Goal: Contribute content: Add original content to the website for others to see

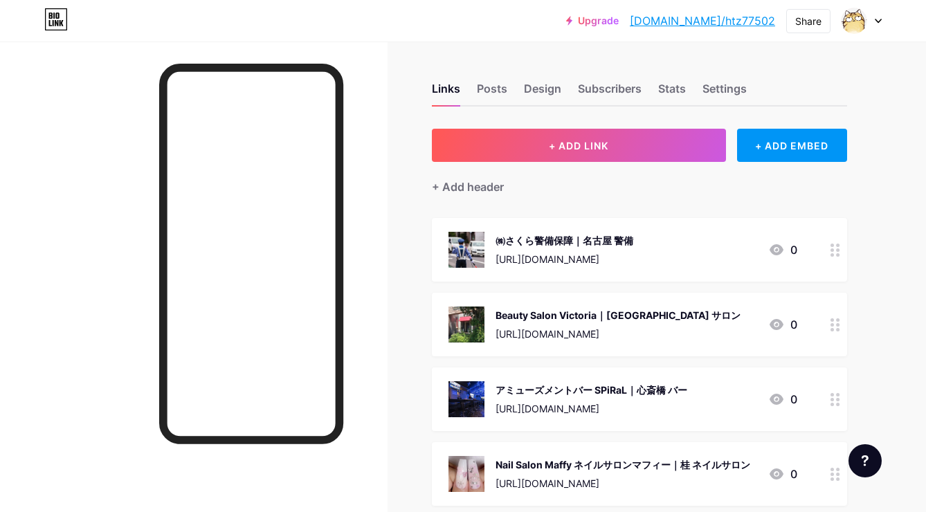
click at [523, 134] on button "+ ADD LINK" at bounding box center [579, 145] width 294 height 33
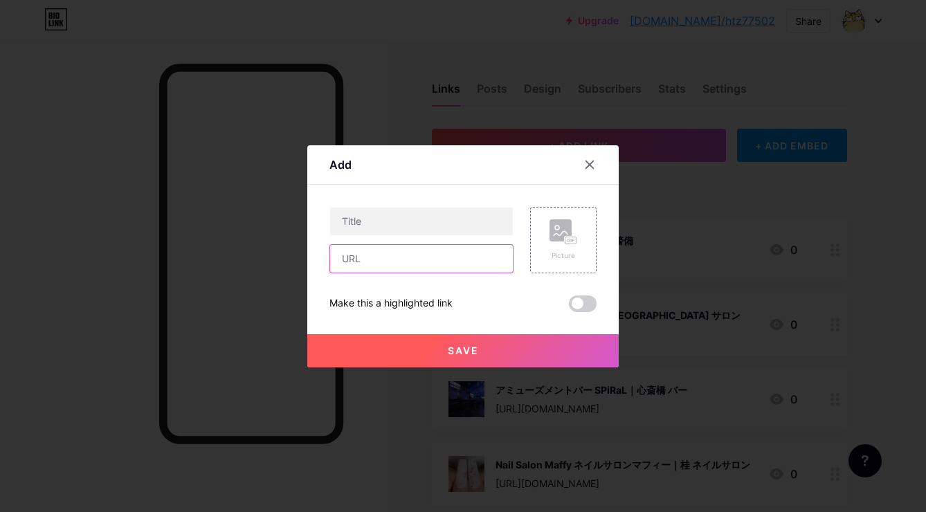
click at [455, 269] on input "text" at bounding box center [421, 259] width 183 height 28
paste input "[URL][DOMAIN_NAME]"
type input "[URL][DOMAIN_NAME]"
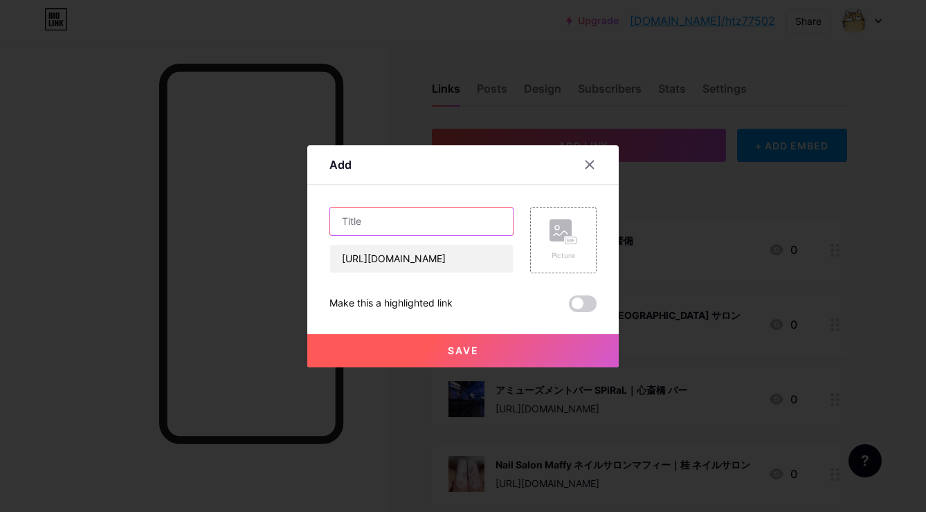
click at [461, 211] on input "text" at bounding box center [421, 222] width 183 height 28
paste input "喜ずな｜[GEOGRAPHIC_DATA] 便利業"
type input "喜ずな｜[GEOGRAPHIC_DATA] 便利業"
click at [556, 251] on div "Picture" at bounding box center [564, 256] width 28 height 10
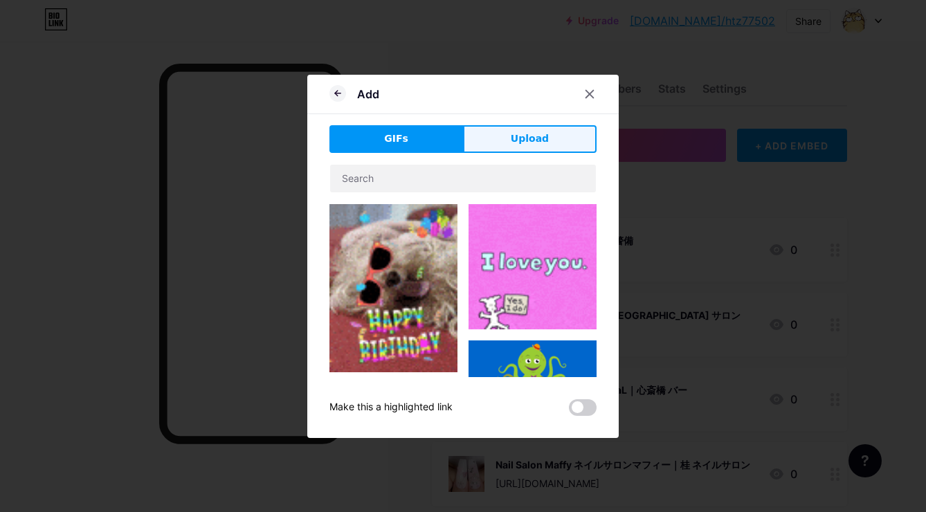
click at [543, 138] on span "Upload" at bounding box center [530, 139] width 38 height 15
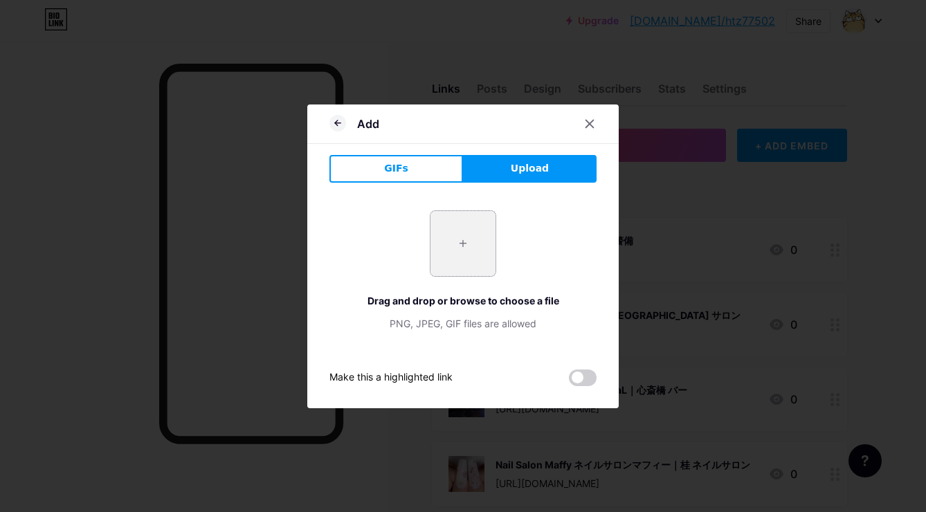
click at [478, 244] on input "file" at bounding box center [463, 243] width 65 height 65
type input "C:\fakepath\2762e17e95e11fc16c7440b6ba8798627a2335f87b0bf0be30974075439a2c7e.jpg"
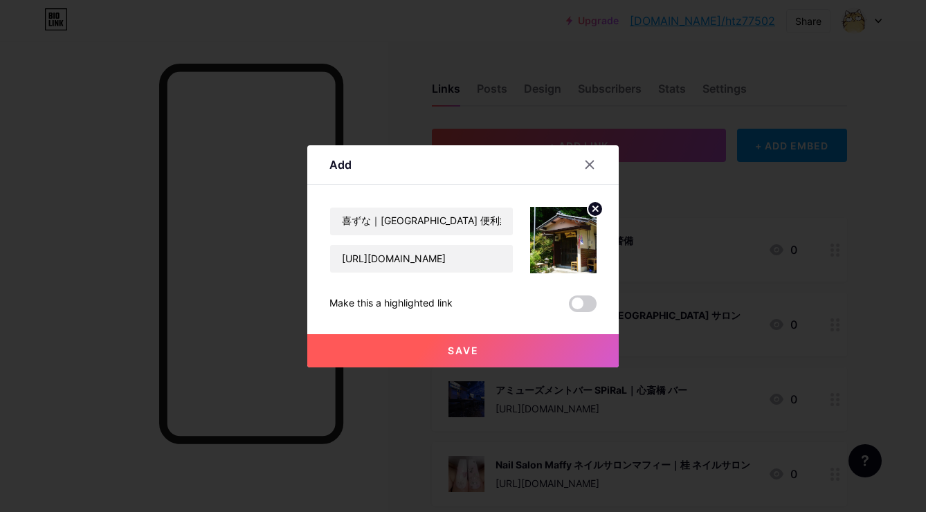
click at [426, 352] on button "Save" at bounding box center [463, 350] width 312 height 33
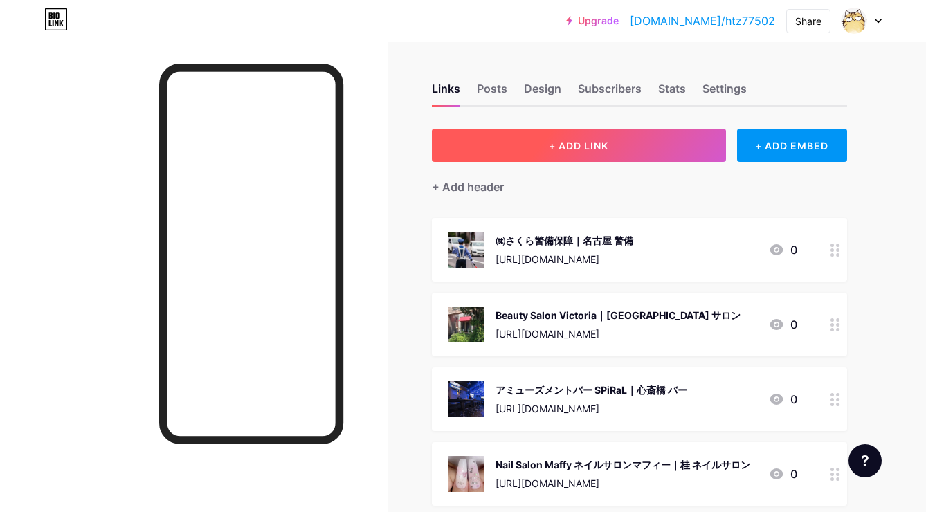
click at [548, 145] on button "+ ADD LINK" at bounding box center [579, 145] width 294 height 33
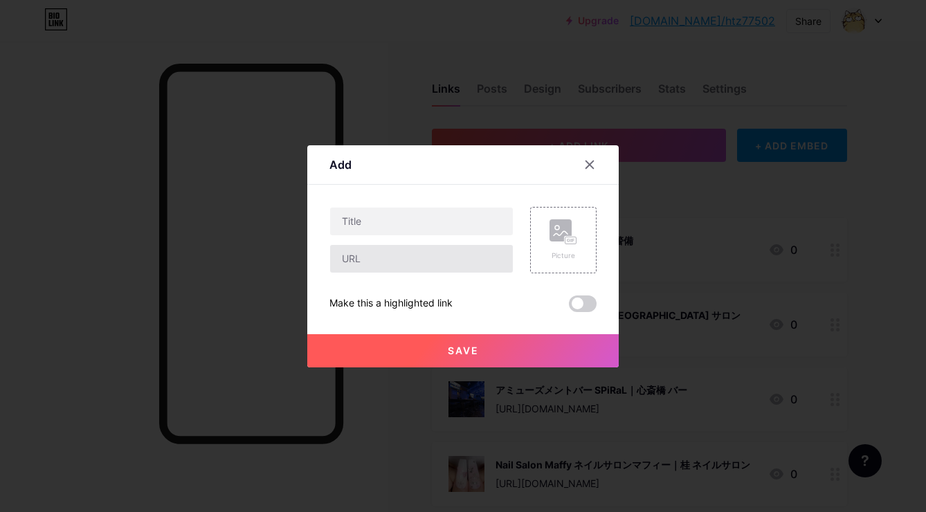
click at [434, 254] on input "text" at bounding box center [421, 259] width 183 height 28
paste input "[URL][DOMAIN_NAME]"
type input "[URL][DOMAIN_NAME]"
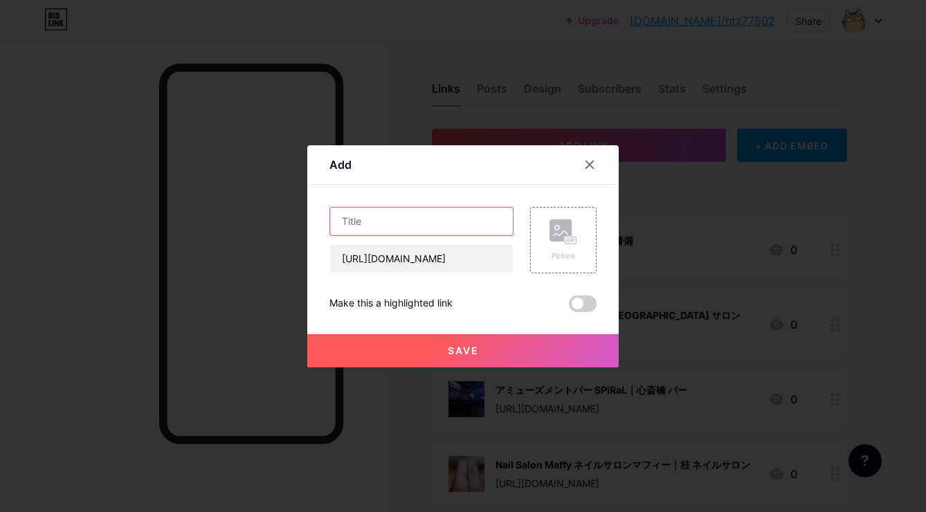
click at [460, 212] on input "text" at bounding box center [421, 222] width 183 height 28
paste input "拉麺兄弟｜[PERSON_NAME]町 ラーメン"
type input "拉麺兄弟｜[PERSON_NAME]町 ラーメン"
click at [567, 226] on rect at bounding box center [561, 230] width 22 height 22
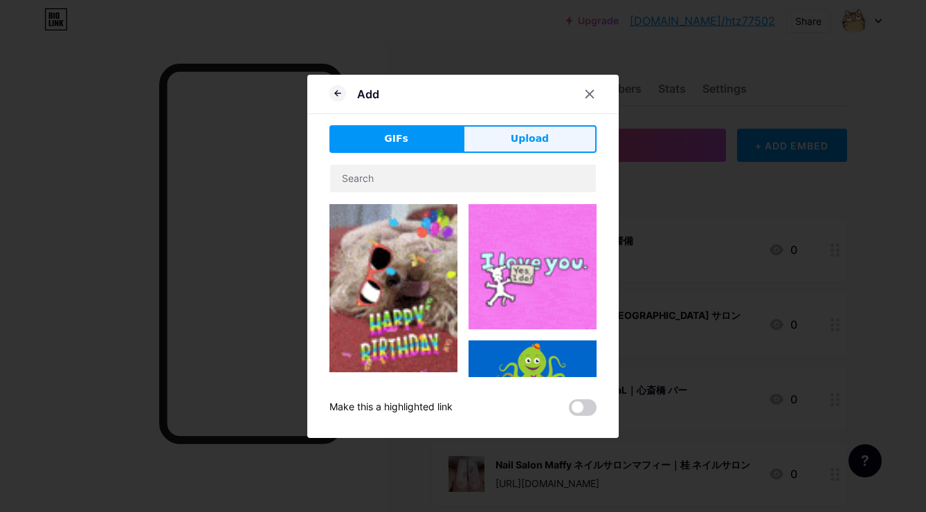
click at [559, 134] on button "Upload" at bounding box center [530, 139] width 134 height 28
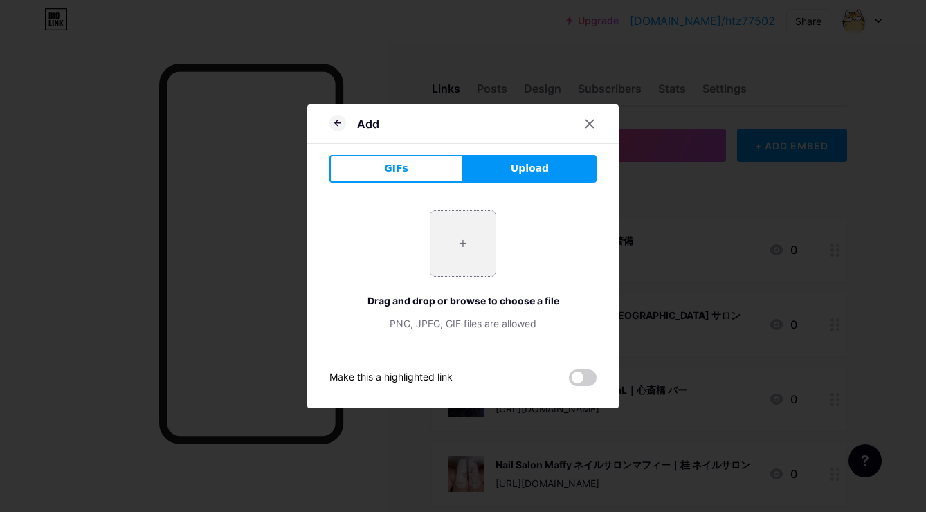
click at [447, 244] on input "file" at bounding box center [463, 243] width 65 height 65
type input "C:\fakepath\2c42499c6d7060540201f7748e848fdb31b1955ad0d603085a1845b29d9564da.jpg"
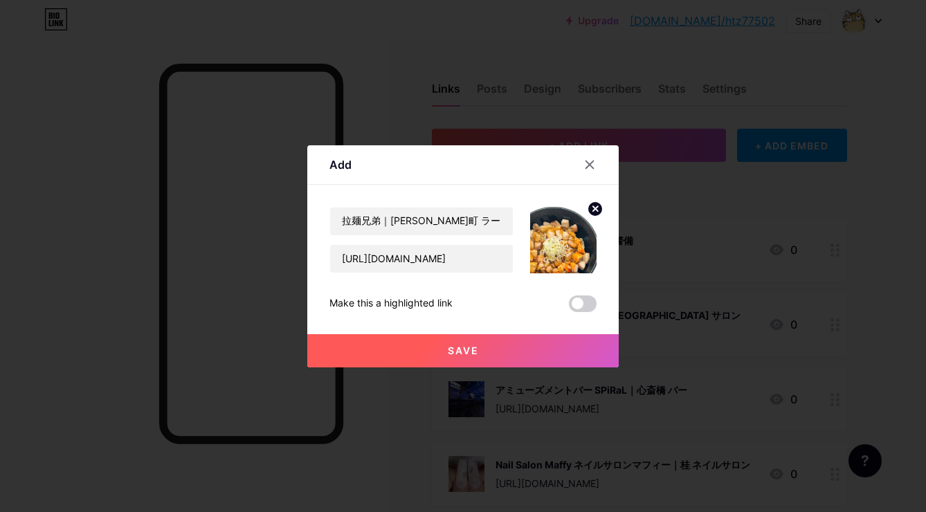
click at [449, 344] on button "Save" at bounding box center [463, 350] width 312 height 33
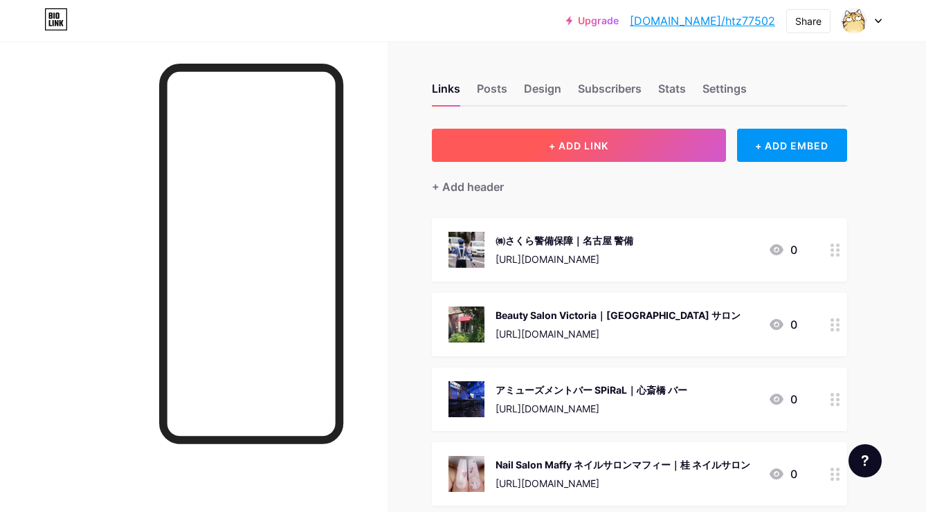
click at [602, 156] on button "+ ADD LINK" at bounding box center [579, 145] width 294 height 33
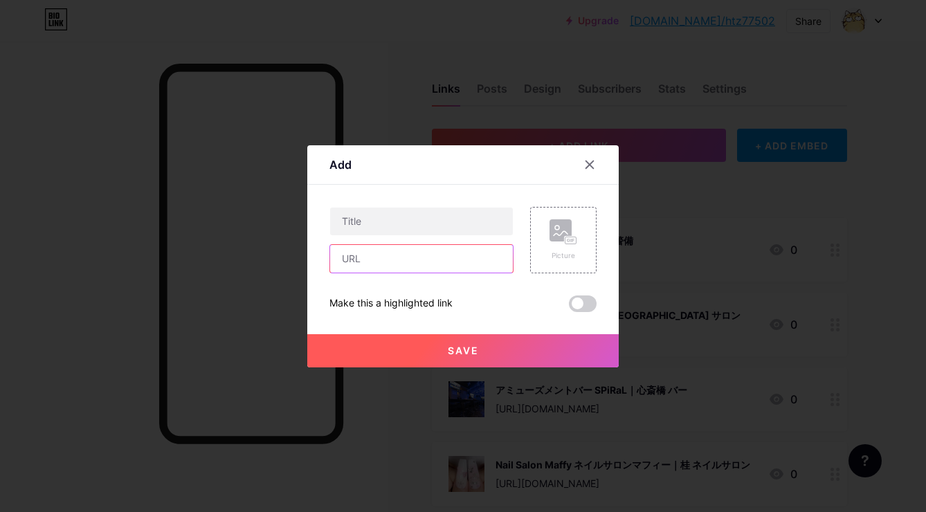
click at [489, 265] on input "text" at bounding box center [421, 259] width 183 height 28
paste input "[URL][DOMAIN_NAME]"
type input "[URL][DOMAIN_NAME]"
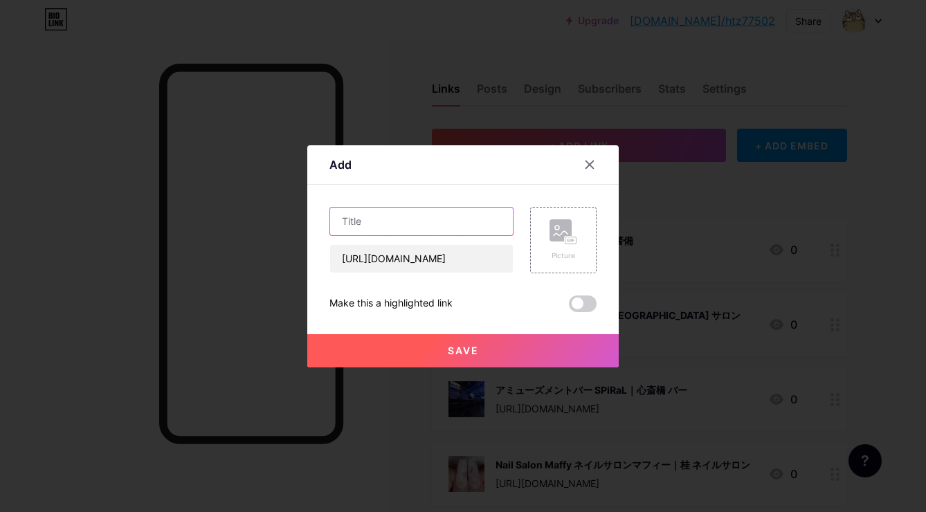
click at [386, 213] on input "text" at bounding box center [421, 222] width 183 height 28
paste input "Pâtisserie Lion｜[GEOGRAPHIC_DATA] ケーキ屋"
type input "Pâtisserie Lion｜[GEOGRAPHIC_DATA] ケーキ屋"
click at [550, 232] on rect at bounding box center [561, 230] width 22 height 22
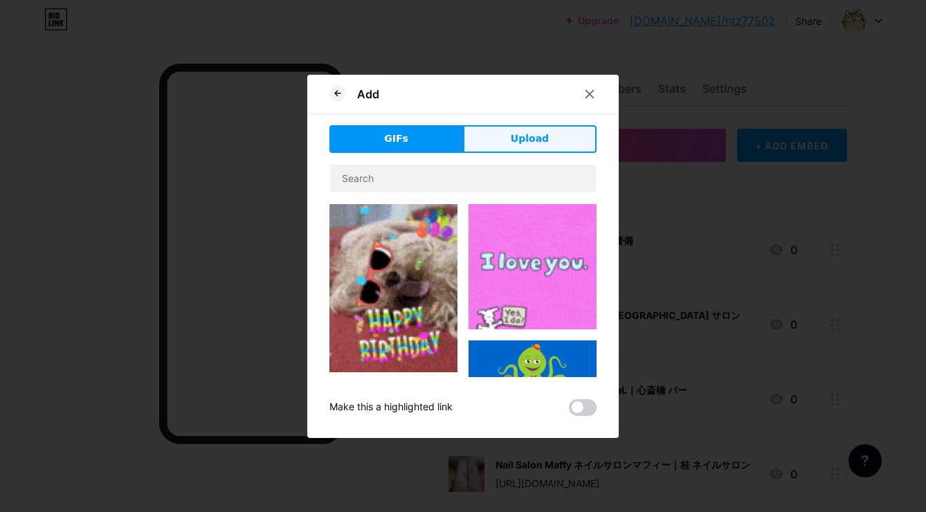
click at [548, 141] on button "Upload" at bounding box center [530, 139] width 134 height 28
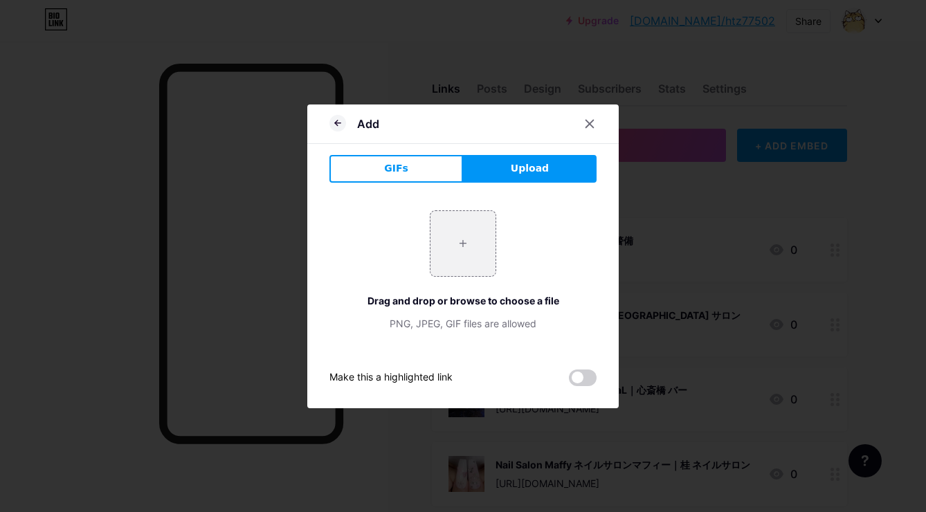
click at [422, 269] on div "+ Drag and drop or browse to choose a file PNG, JPEG, GIF files are allowed" at bounding box center [463, 270] width 267 height 120
click at [456, 253] on input "file" at bounding box center [463, 243] width 65 height 65
type input "C:\fakepath\スクリーンショット_2025-07-31_16.35.51.jpeg"
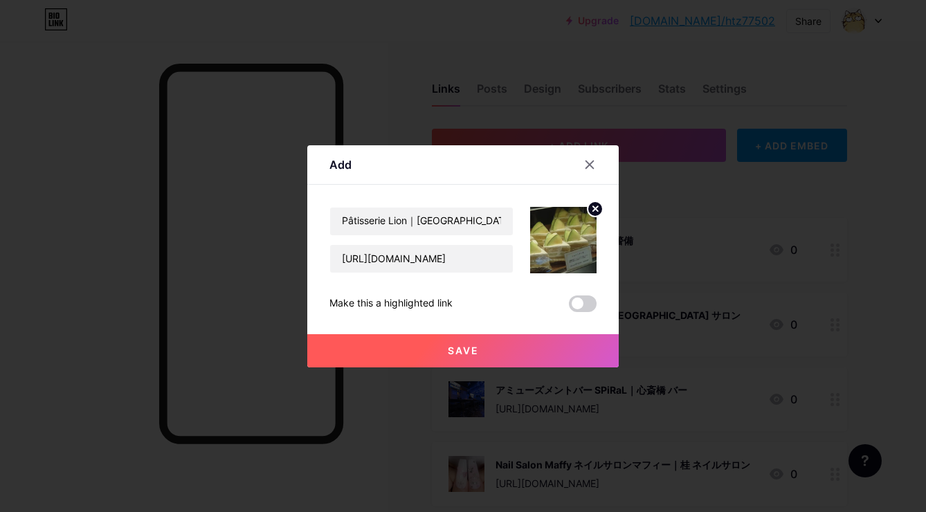
click at [424, 361] on button "Save" at bounding box center [463, 350] width 312 height 33
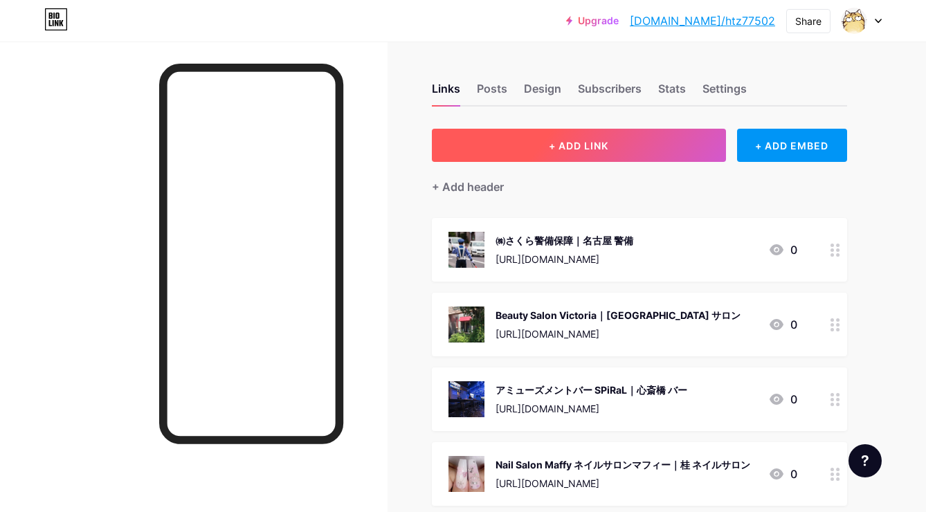
click at [535, 133] on button "+ ADD LINK" at bounding box center [579, 145] width 294 height 33
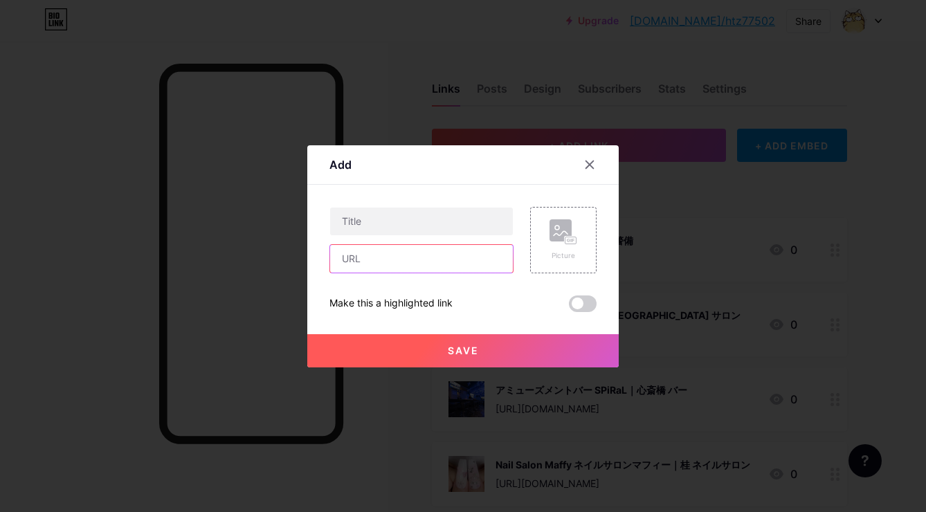
click at [486, 251] on input "text" at bounding box center [421, 259] width 183 height 28
paste input "[URL][DOMAIN_NAME]"
type input "[URL][DOMAIN_NAME]"
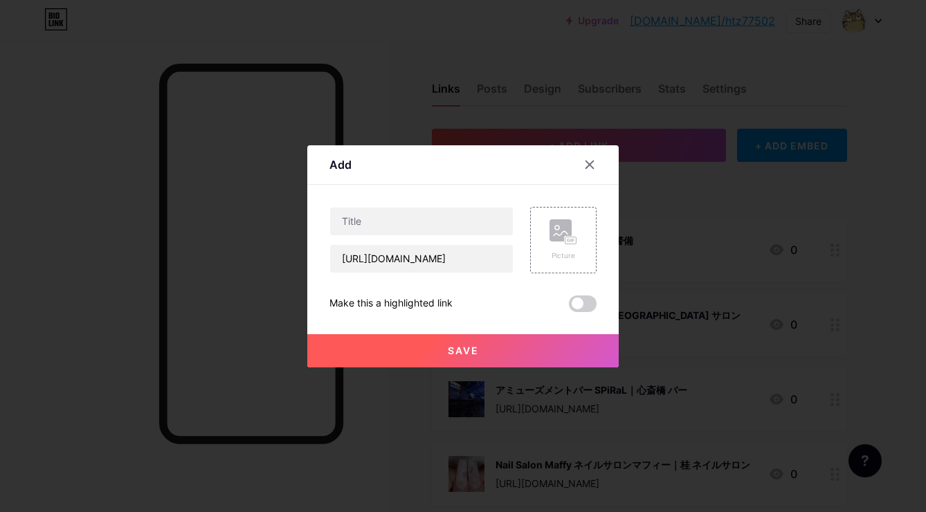
click at [473, 201] on div "Content YouTube Play YouTube video without leaving your page. ADD Vimeo Play Vi…" at bounding box center [463, 248] width 267 height 127
click at [471, 210] on input "text" at bounding box center [421, 222] width 183 height 28
paste input "[PERSON_NAME]観光 [PERSON_NAME]営業所｜[PERSON_NAME] 観光バス"
type input "[PERSON_NAME]観光 [PERSON_NAME]営業所｜[PERSON_NAME] 観光バス"
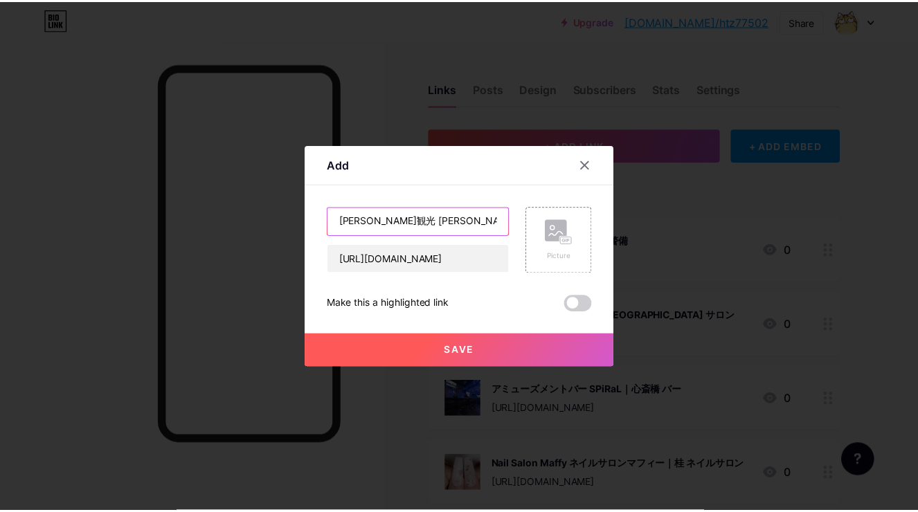
scroll to position [0, 1]
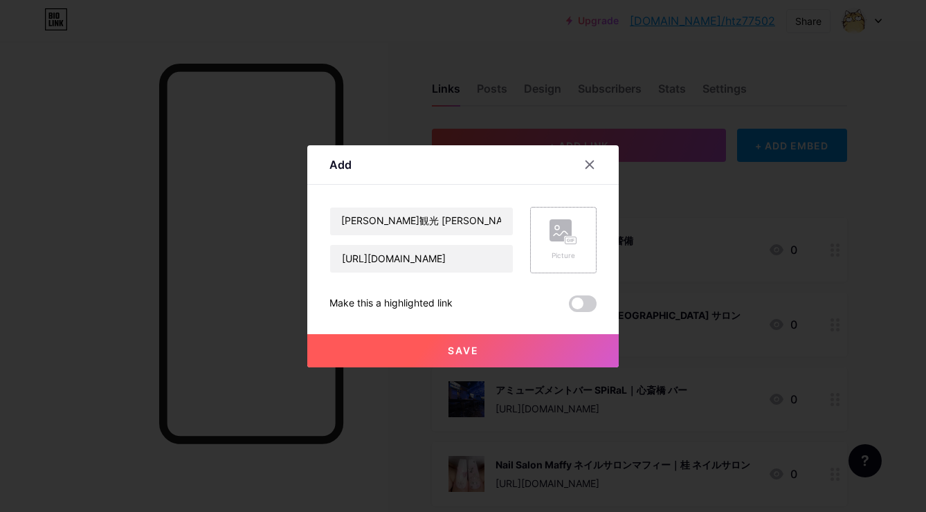
click at [553, 228] on rect at bounding box center [561, 230] width 22 height 22
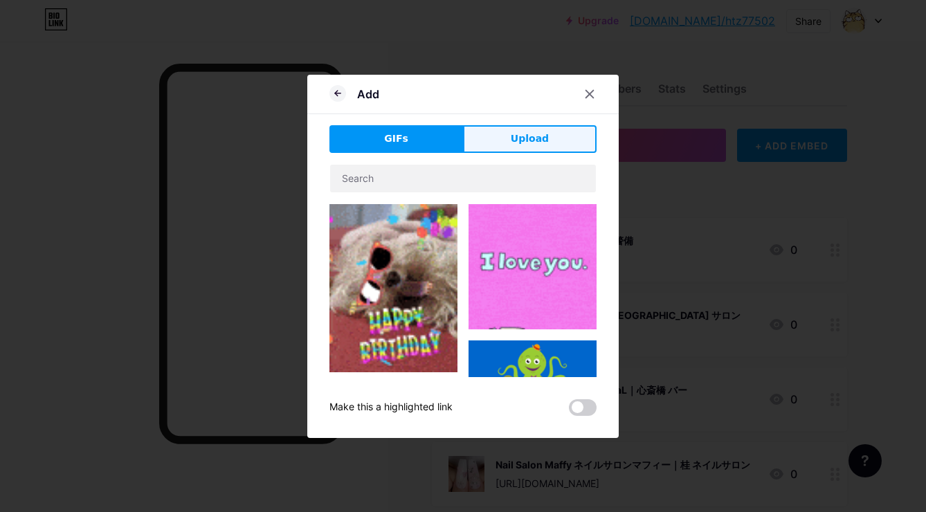
click at [552, 141] on button "Upload" at bounding box center [530, 139] width 134 height 28
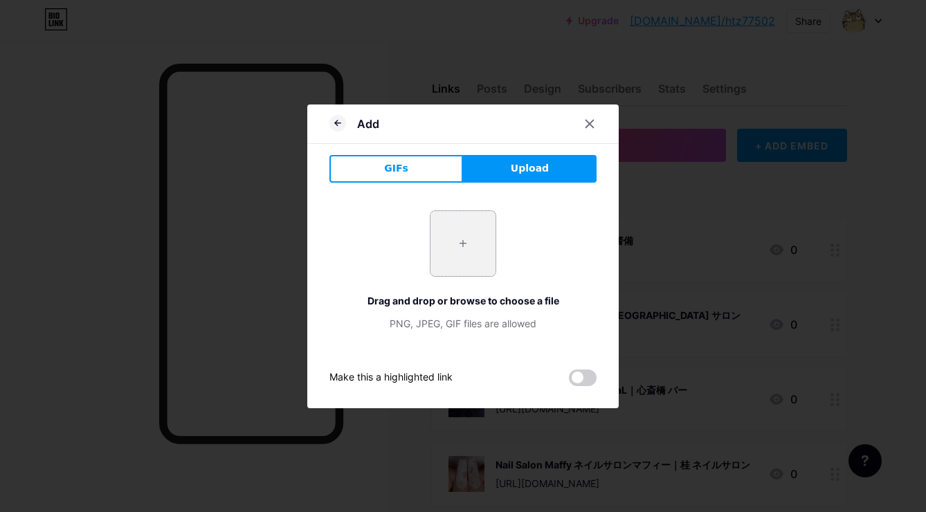
click at [469, 249] on input "file" at bounding box center [463, 243] width 65 height 65
type input "C:\fakepath\スクリーンショット_2025-07-31_17.08.05.jpeg"
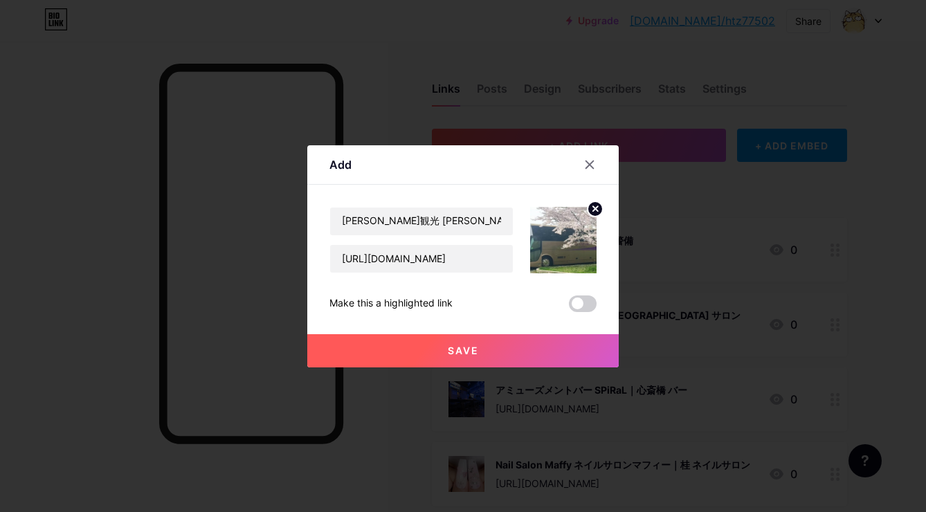
click at [488, 346] on button "Save" at bounding box center [463, 350] width 312 height 33
